Goal: Book appointment/travel/reservation

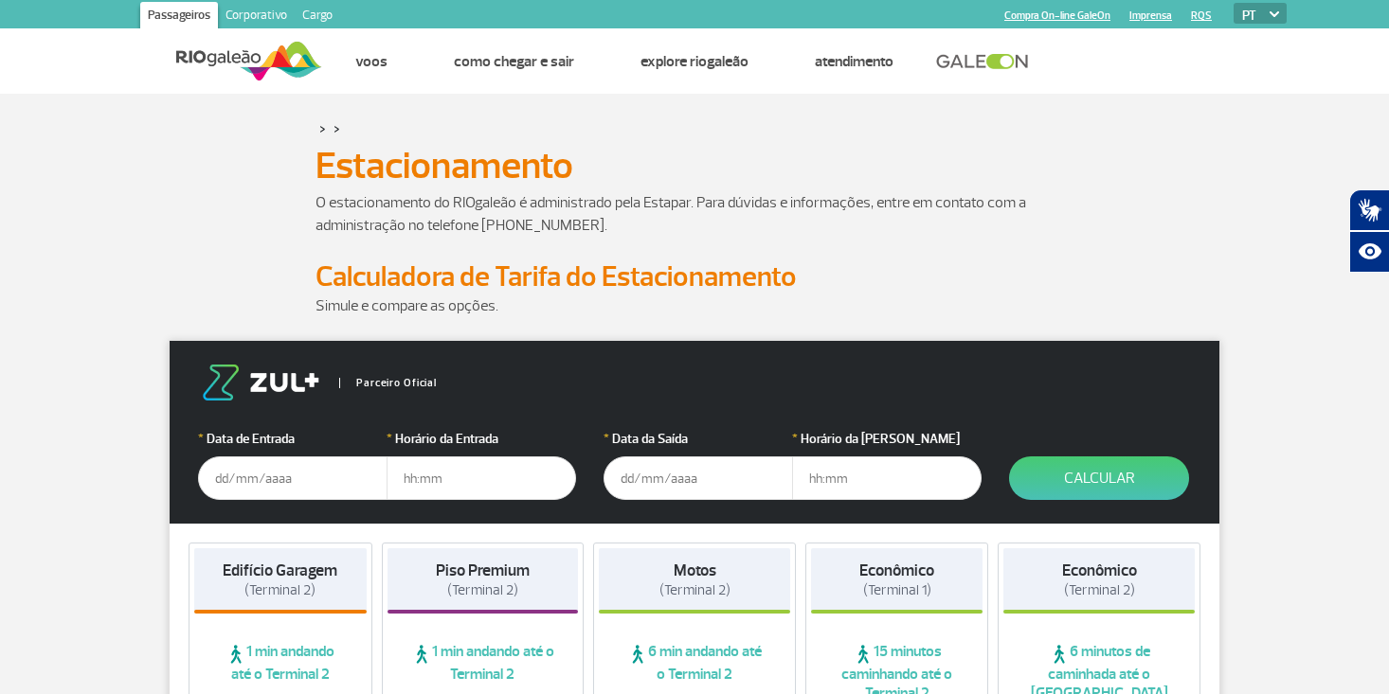
click at [250, 496] on input "text" at bounding box center [292, 479] width 189 height 44
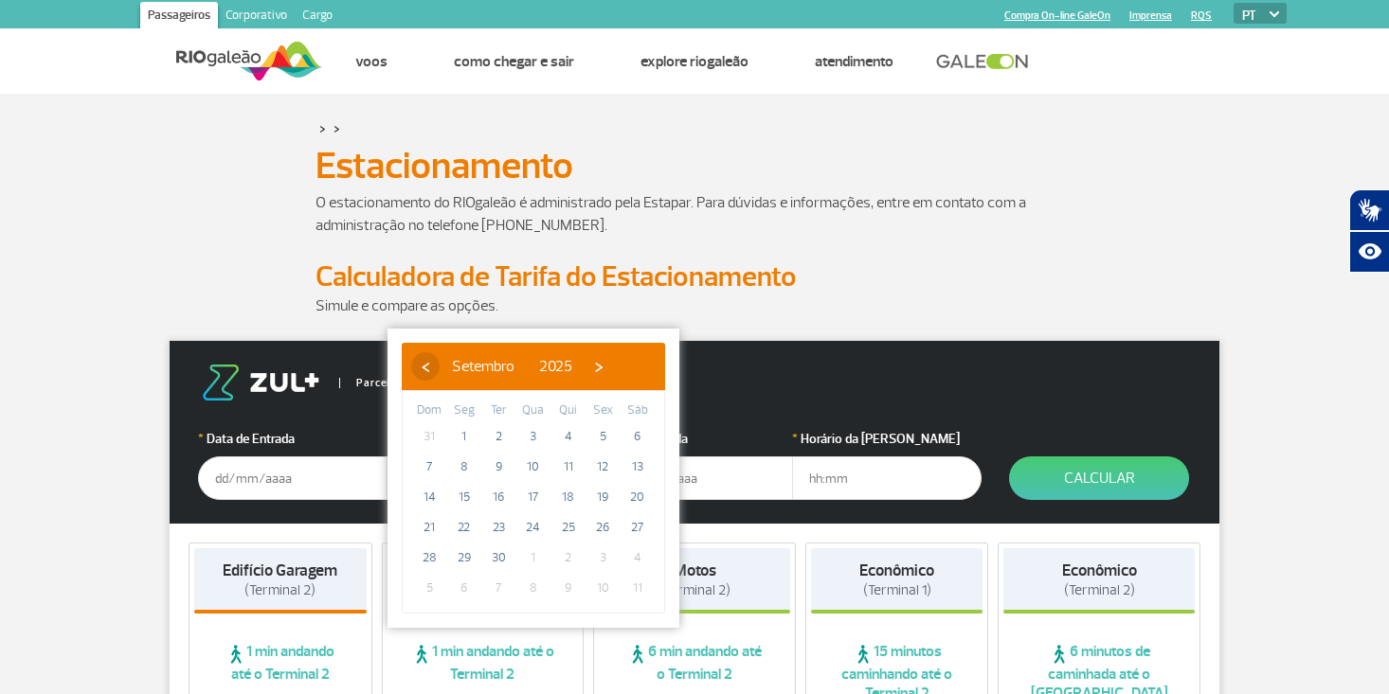
click at [429, 369] on span "‹" at bounding box center [425, 366] width 28 height 28
click at [596, 370] on span "›" at bounding box center [581, 366] width 28 height 28
click at [636, 530] on span "27" at bounding box center [637, 528] width 30 height 30
type input "[DATE]"
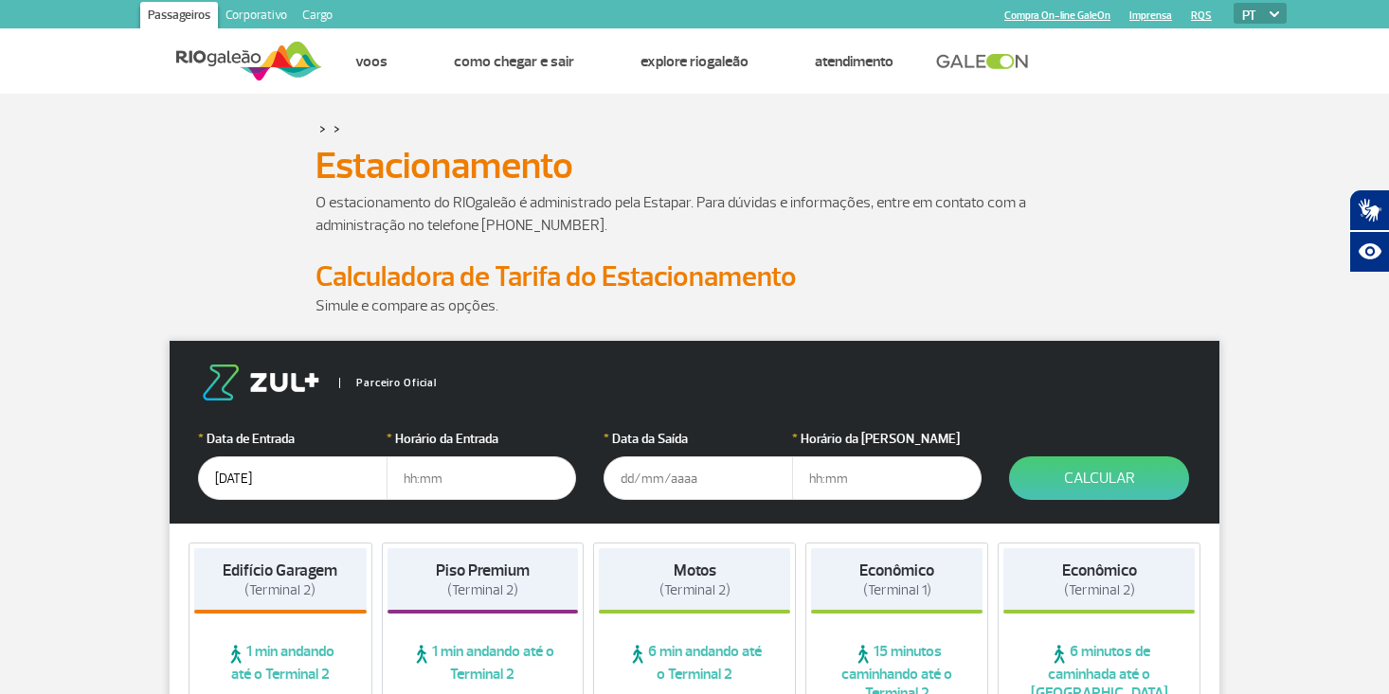
click at [410, 479] on input "text" at bounding box center [481, 479] width 189 height 44
type input "08:00"
type input "[DATE]"
type input "20:30"
click at [1082, 469] on button "Calcular" at bounding box center [1099, 479] width 180 height 44
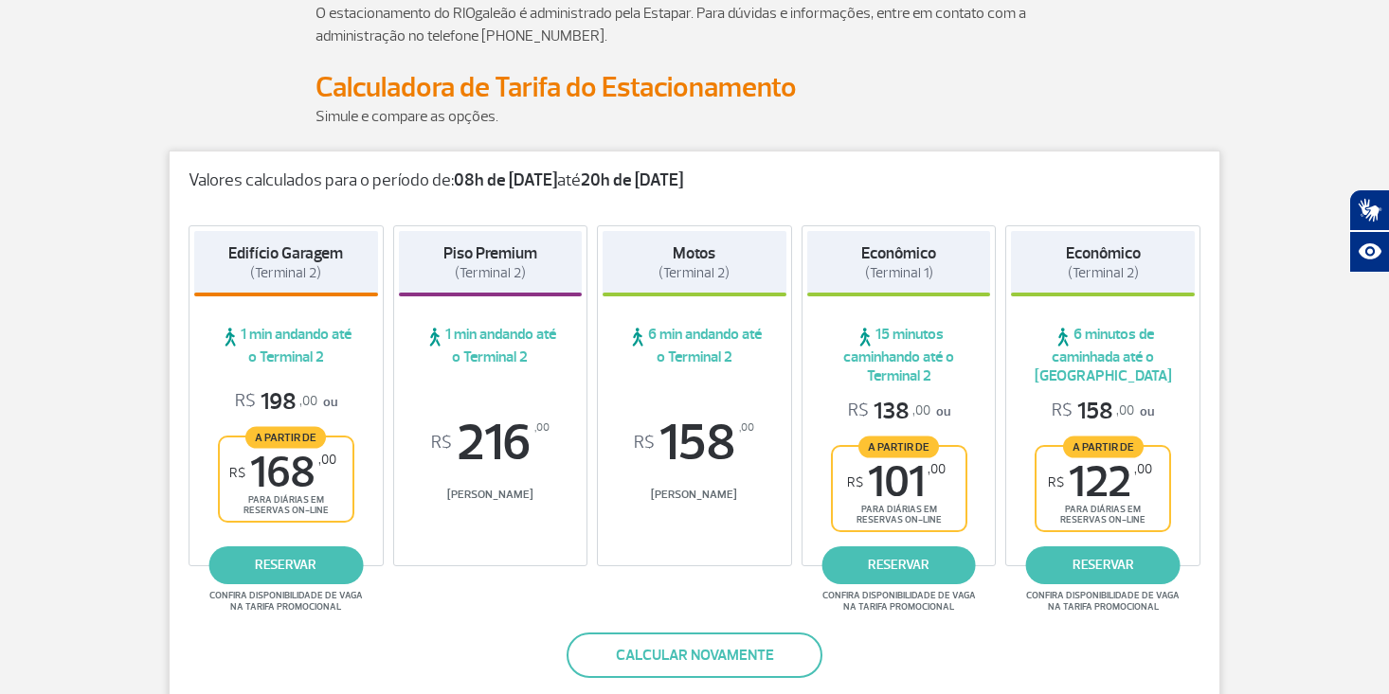
scroll to position [199, 0]
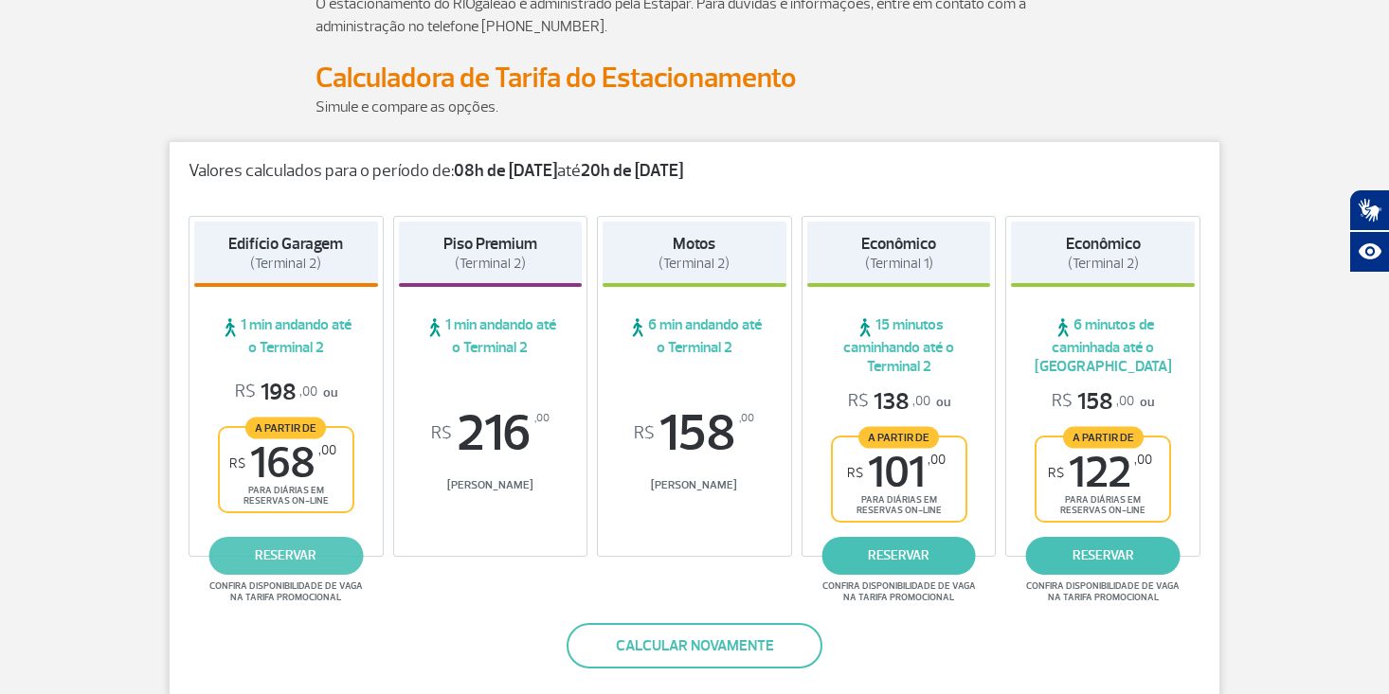
click at [282, 550] on link "reservar" at bounding box center [285, 556] width 154 height 38
